Goal: Task Accomplishment & Management: Use online tool/utility

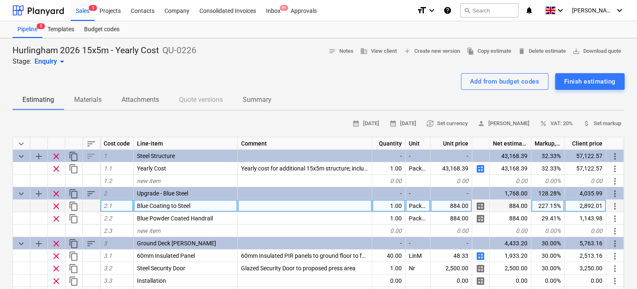
click at [467, 202] on div "884.00" at bounding box center [452, 206] width 42 height 12
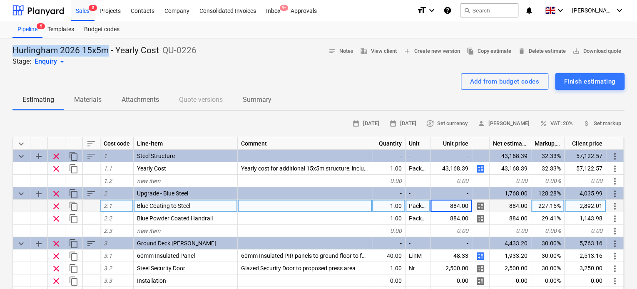
drag, startPoint x: 15, startPoint y: 47, endPoint x: 107, endPoint y: 52, distance: 91.8
click at [107, 52] on p "Hurlingham 2026 15x5m - Yearly Cost" at bounding box center [85, 51] width 147 height 12
copy p "Hurlingham 2026 15x5m"
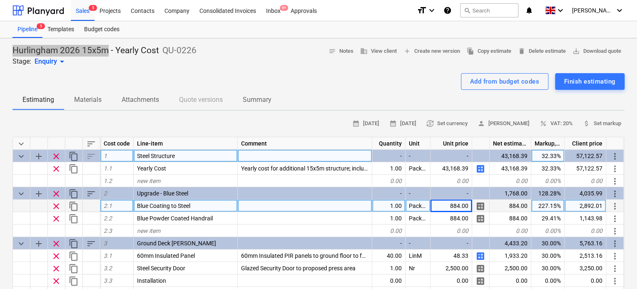
scroll to position [42, 0]
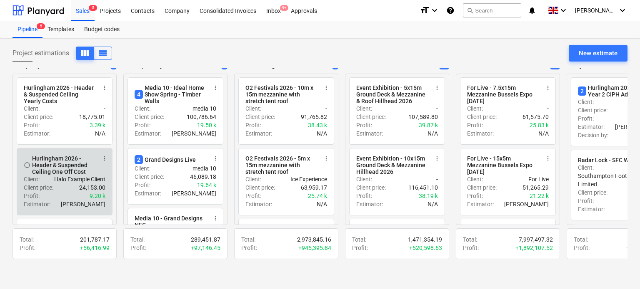
click at [67, 185] on div "Client price : 24,153.00" at bounding box center [65, 188] width 82 height 8
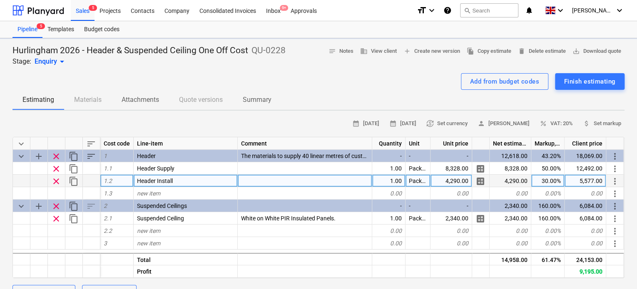
type textarea "x"
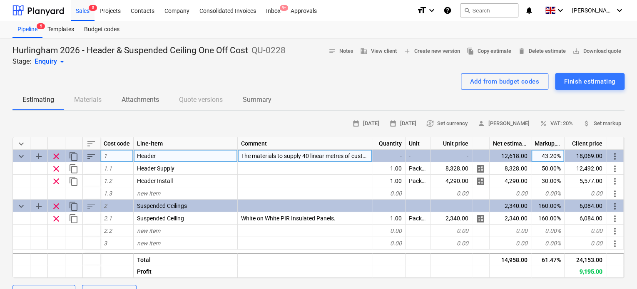
click at [302, 156] on span "The materials to supply 40 linear metres of custom-made premium fascia headers …" at bounding box center [518, 156] width 555 height 7
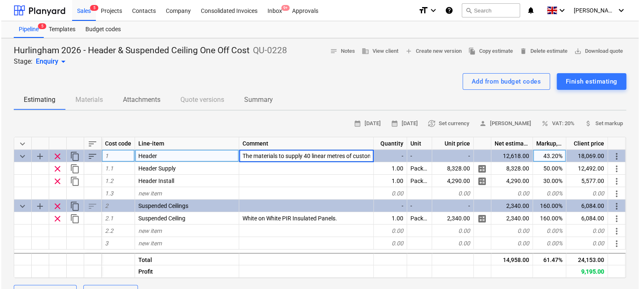
scroll to position [0, 431]
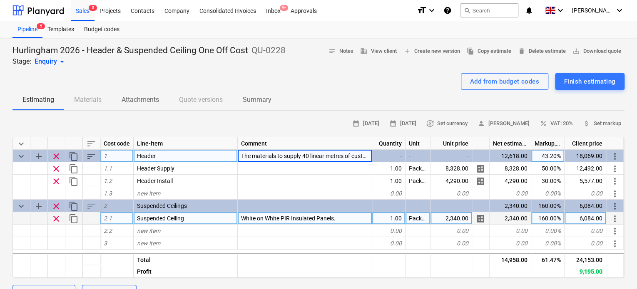
click at [274, 216] on span "White on White PIR Insulated Panels." at bounding box center [288, 218] width 95 height 7
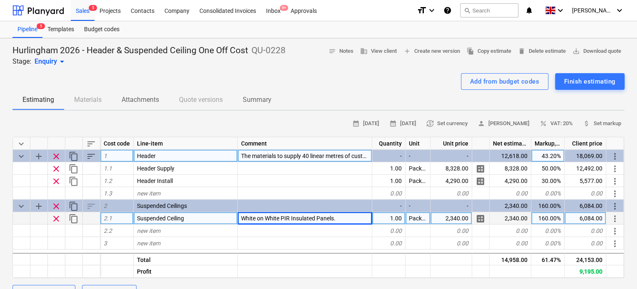
click at [271, 215] on span "White on White PIR Insulated Panels." at bounding box center [288, 218] width 95 height 7
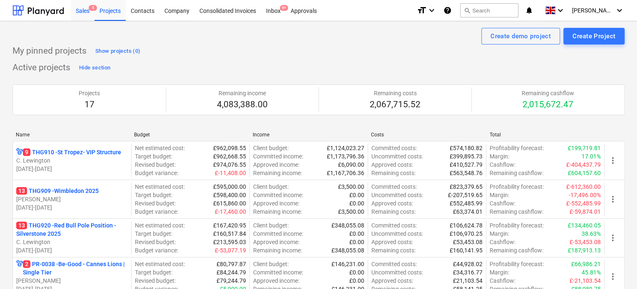
click at [87, 11] on div "Sales 5" at bounding box center [83, 10] width 24 height 21
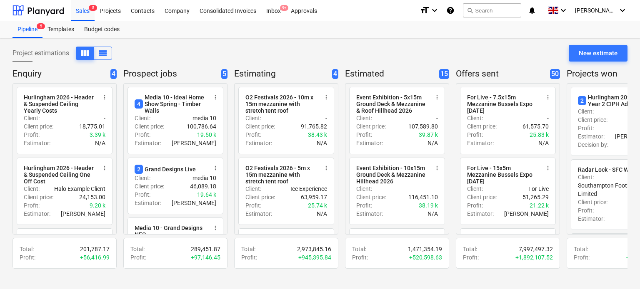
click at [421, 57] on div "Project estimations view_column view_list New estimate" at bounding box center [319, 56] width 615 height 23
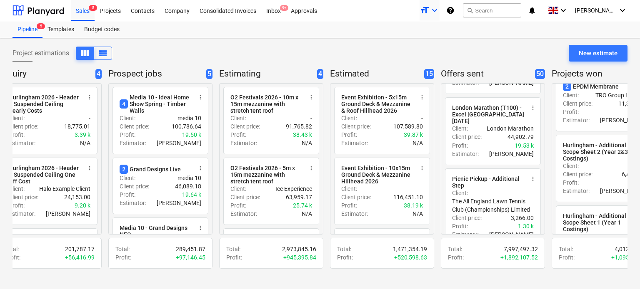
scroll to position [1692, 0]
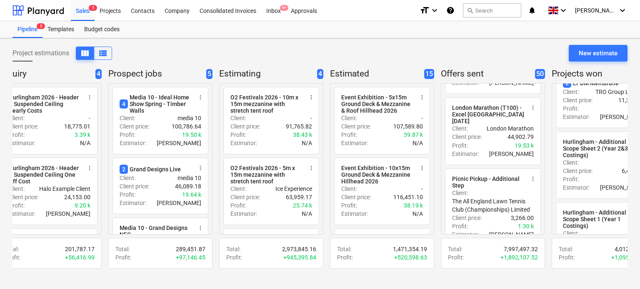
drag, startPoint x: 428, startPoint y: 44, endPoint x: 518, endPoint y: 41, distance: 89.6
drag, startPoint x: 529, startPoint y: 52, endPoint x: 596, endPoint y: 52, distance: 67.5
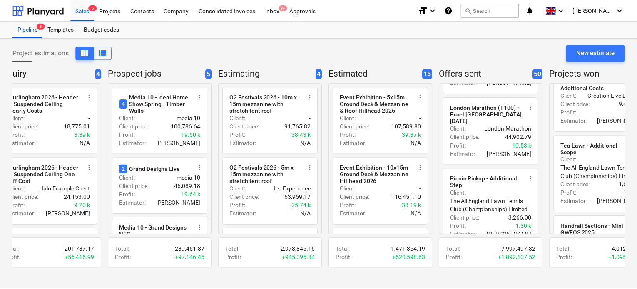
scroll to position [1689, 0]
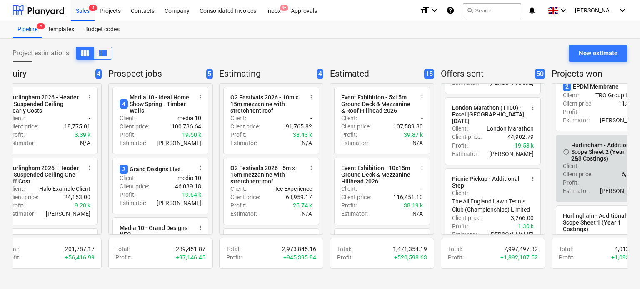
drag, startPoint x: 598, startPoint y: 175, endPoint x: 587, endPoint y: 199, distance: 27.2
drag, startPoint x: 587, startPoint y: 199, endPoint x: 603, endPoint y: 158, distance: 44.8
click at [599, 162] on div "Hurlingham - Additional Scope Sheet 2 (Year 2&3 Costings)" at bounding box center [603, 152] width 64 height 20
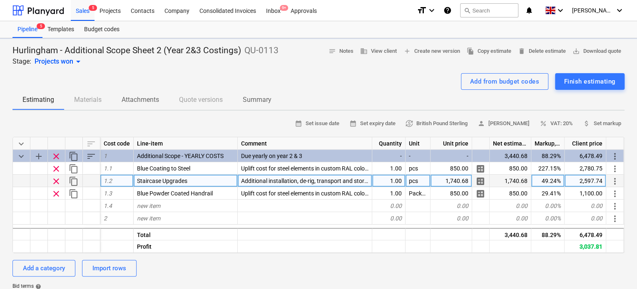
type textarea "x"
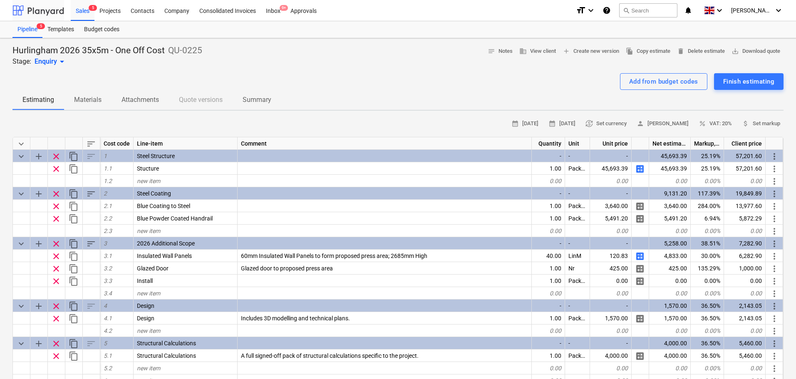
click at [36, 12] on div at bounding box center [38, 10] width 52 height 21
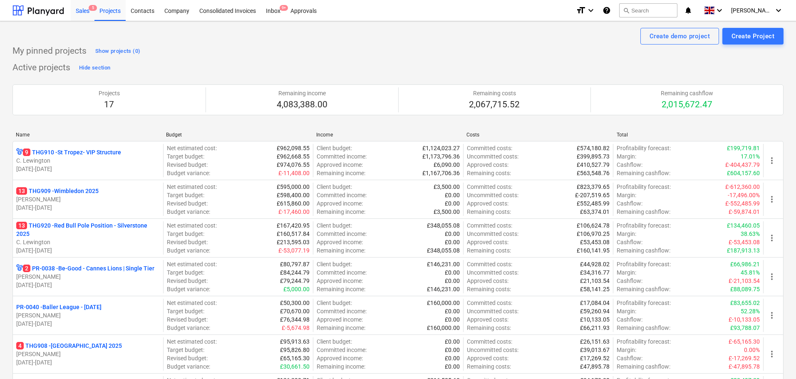
click at [85, 12] on div "Sales 5" at bounding box center [83, 10] width 24 height 21
